Goal: Navigation & Orientation: Find specific page/section

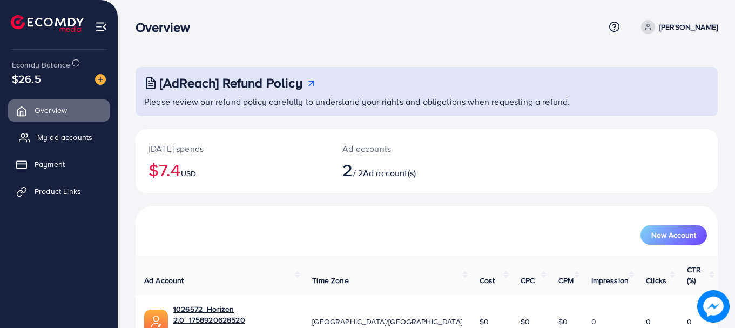
click at [50, 133] on span "My ad accounts" at bounding box center [64, 137] width 55 height 11
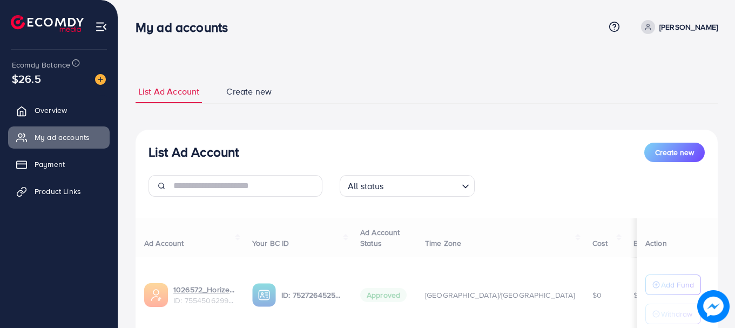
click at [73, 134] on span "My ad accounts" at bounding box center [62, 137] width 55 height 11
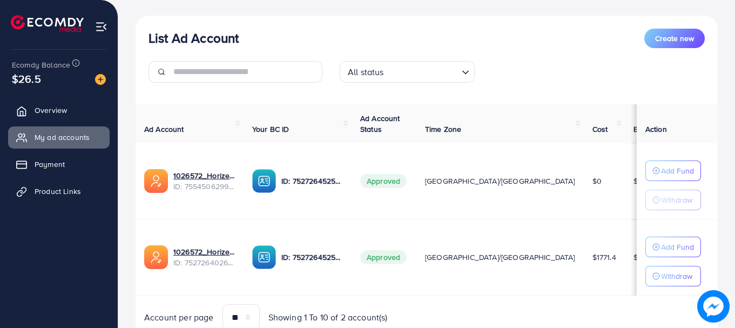
scroll to position [159, 0]
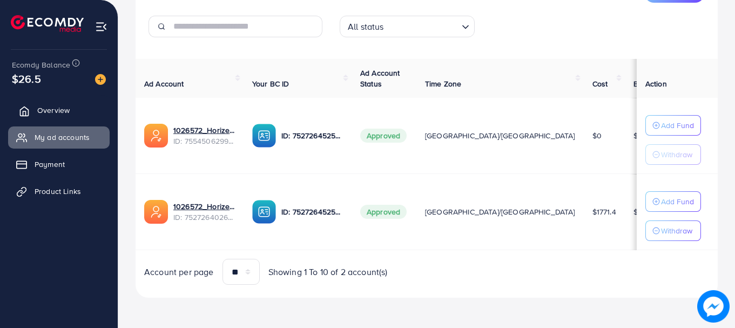
click at [89, 103] on link "Overview" at bounding box center [58, 110] width 101 height 22
